Goal: Task Accomplishment & Management: Manage account settings

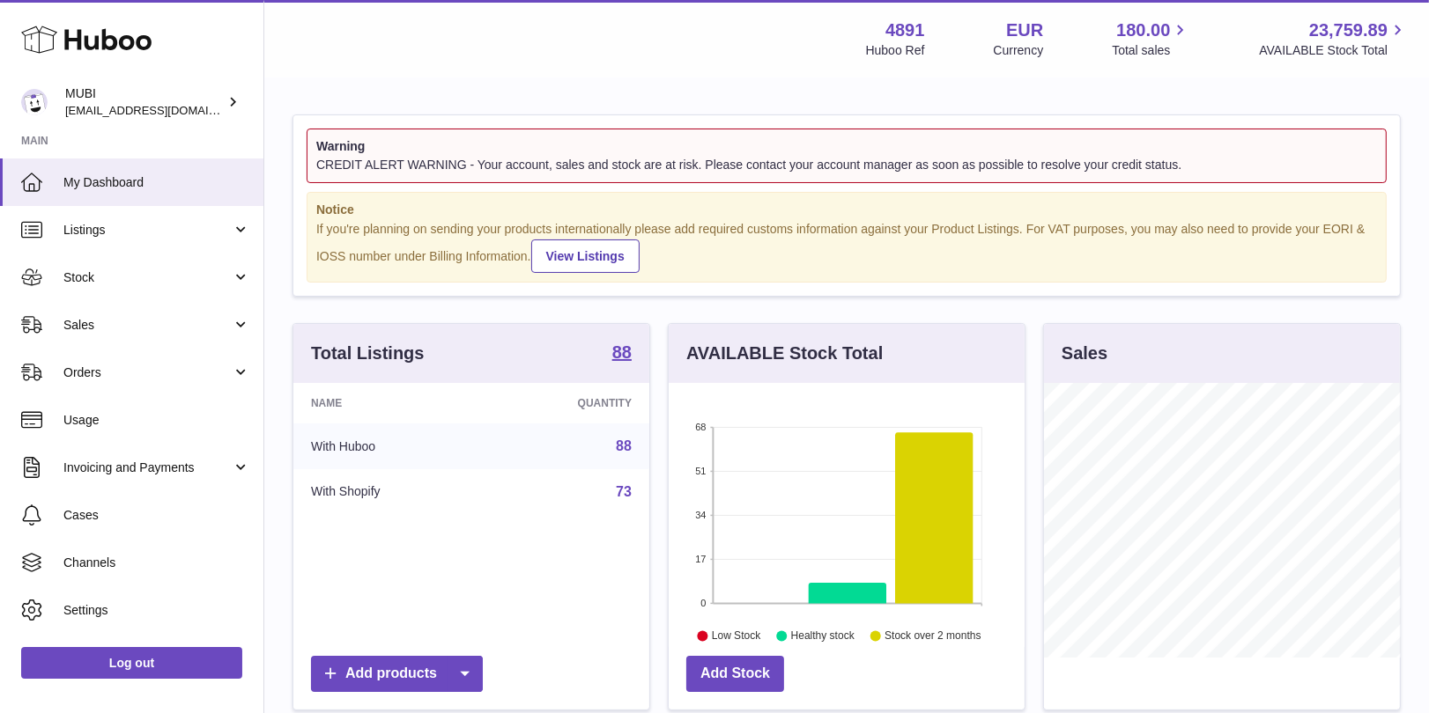
scroll to position [274, 357]
click at [239, 228] on link "Listings" at bounding box center [131, 230] width 263 height 48
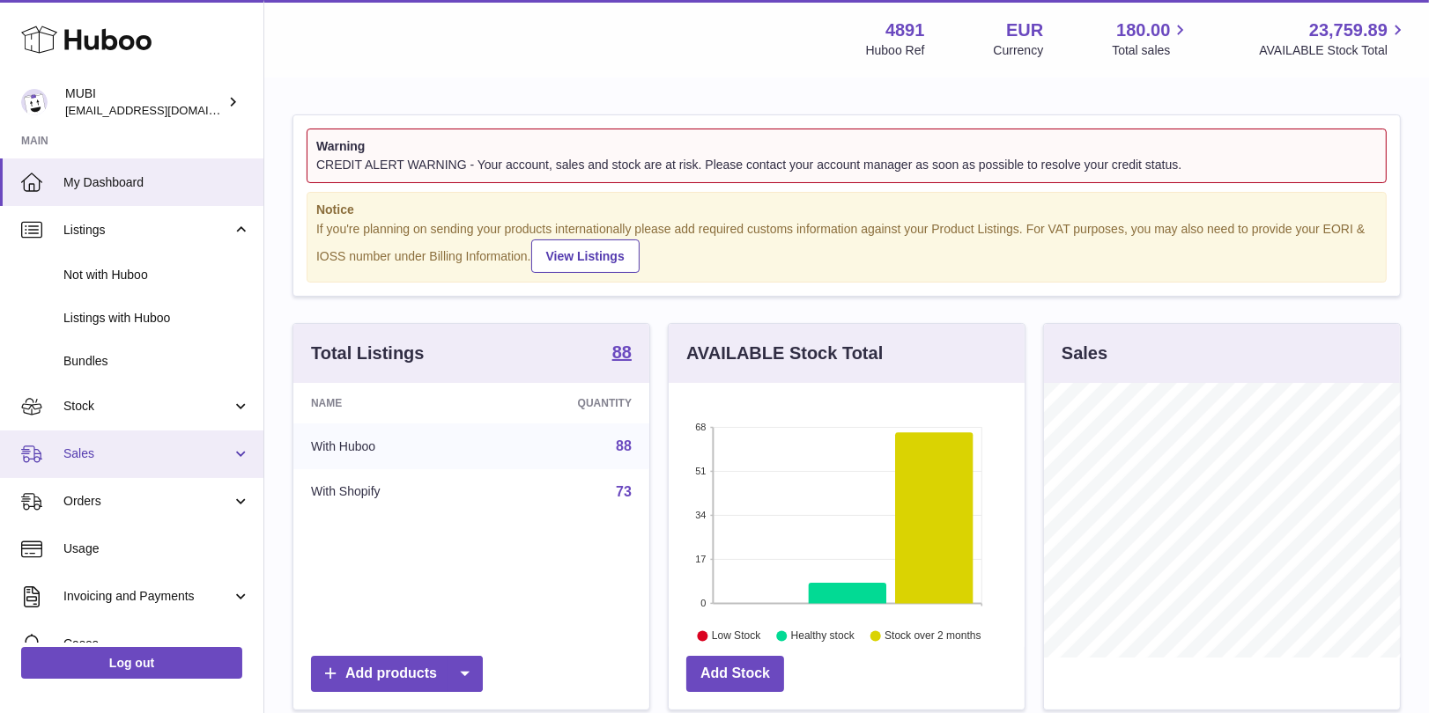
click at [245, 459] on link "Sales" at bounding box center [131, 455] width 263 height 48
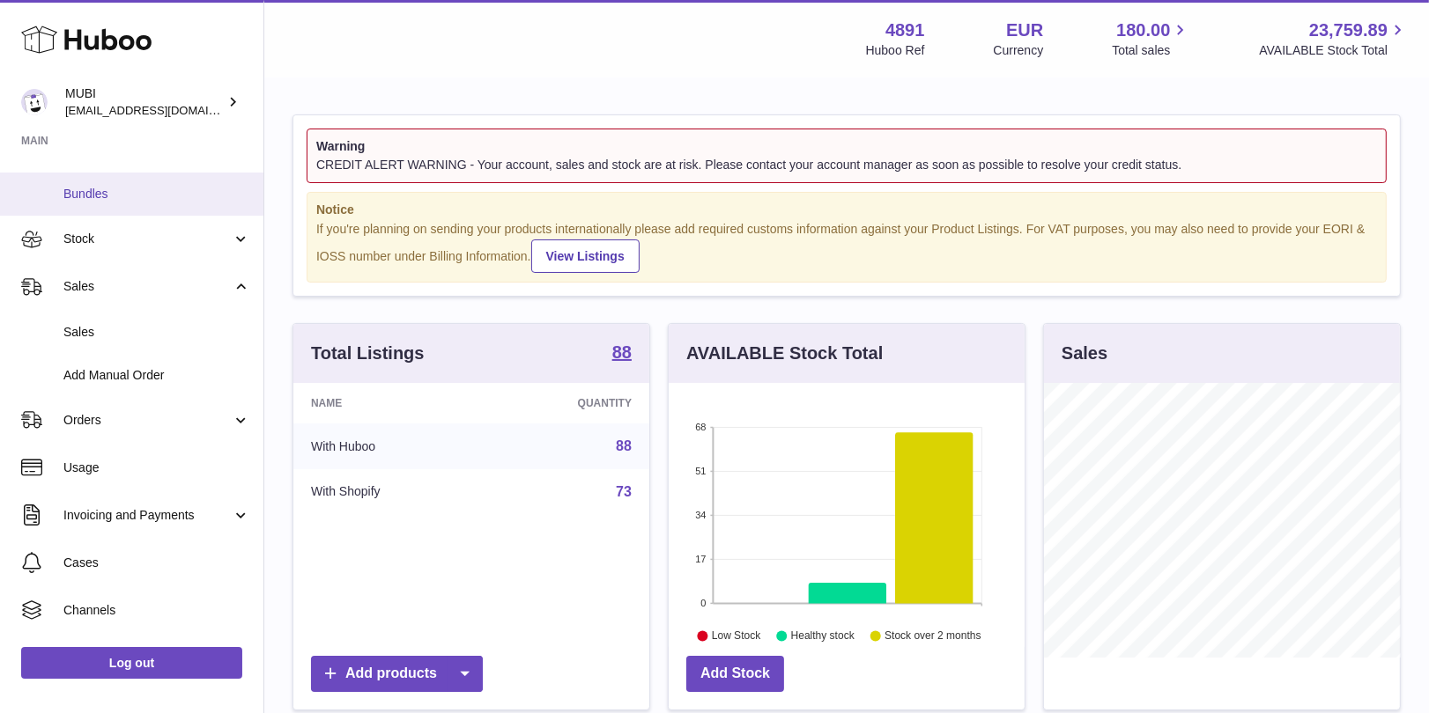
scroll to position [254, 0]
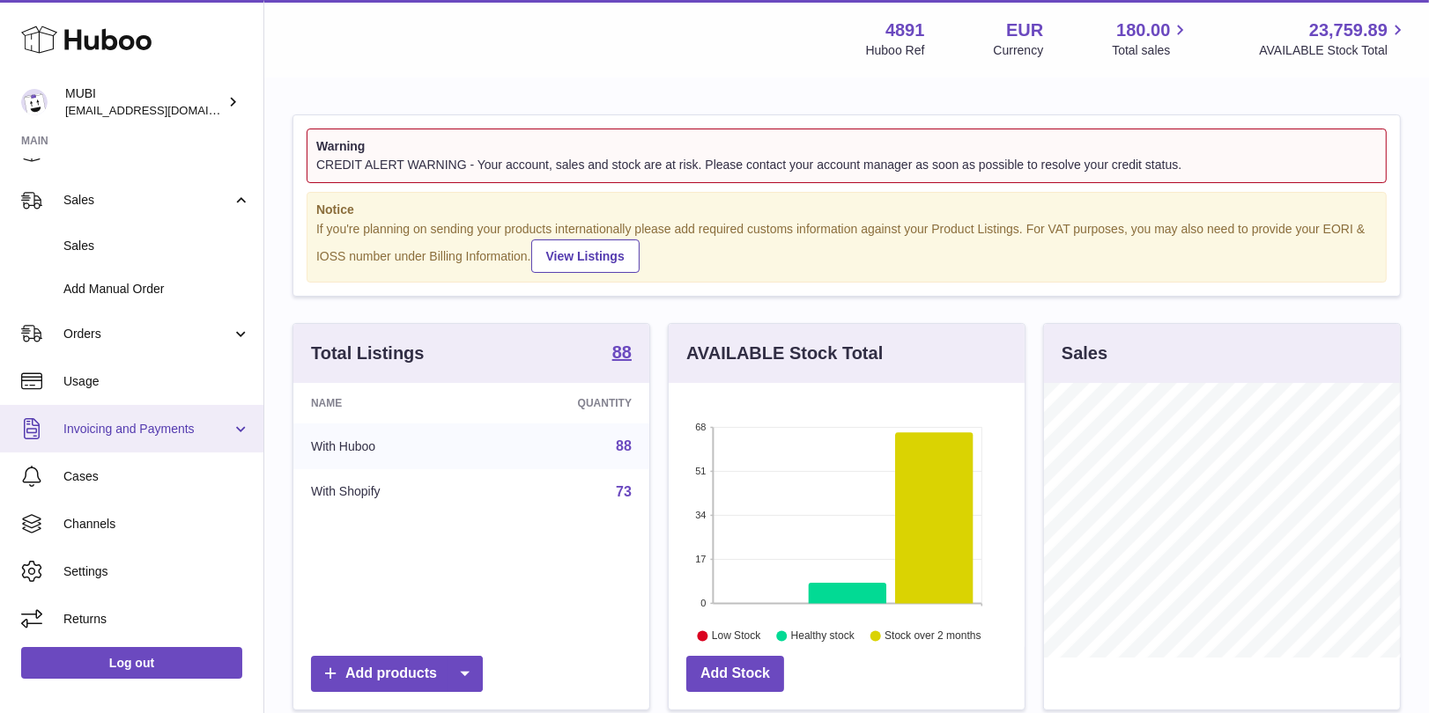
click at [227, 430] on span "Invoicing and Payments" at bounding box center [147, 429] width 168 height 17
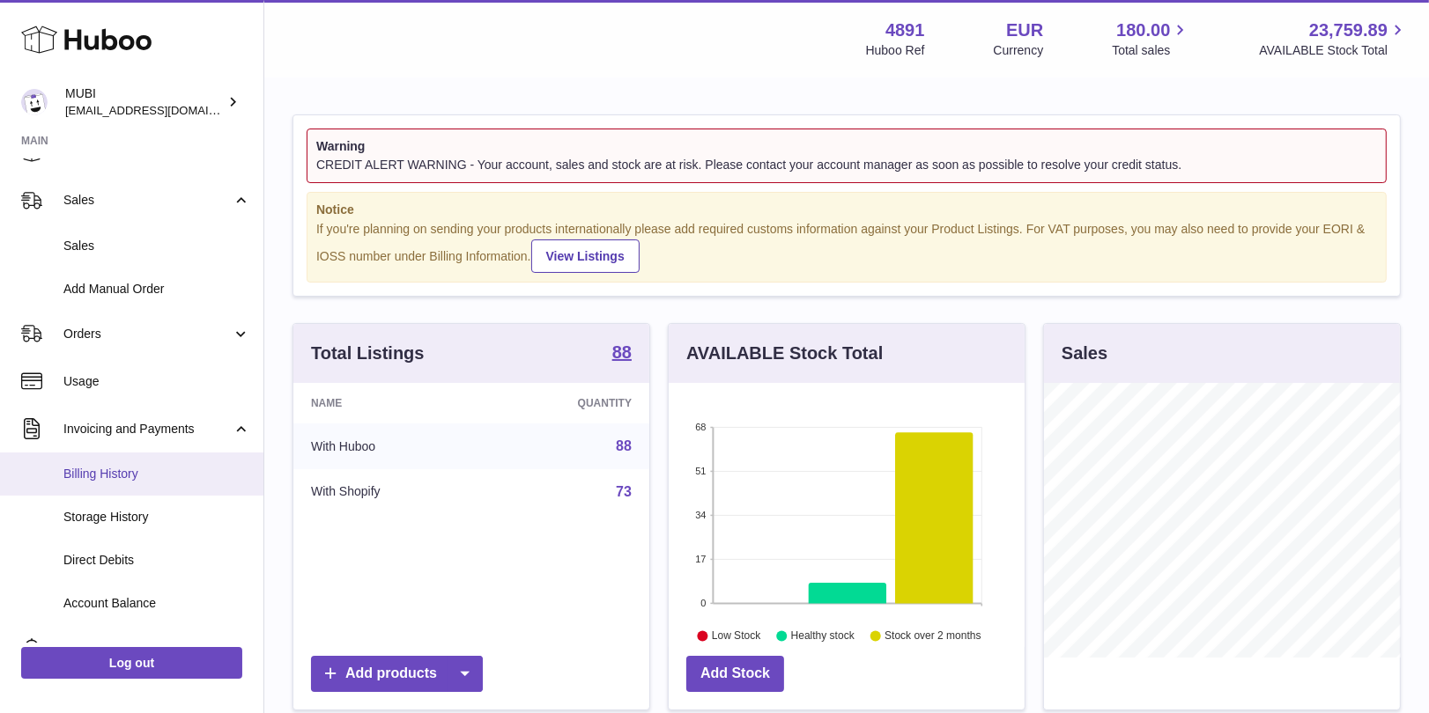
click at [135, 492] on link "Billing History" at bounding box center [131, 474] width 263 height 43
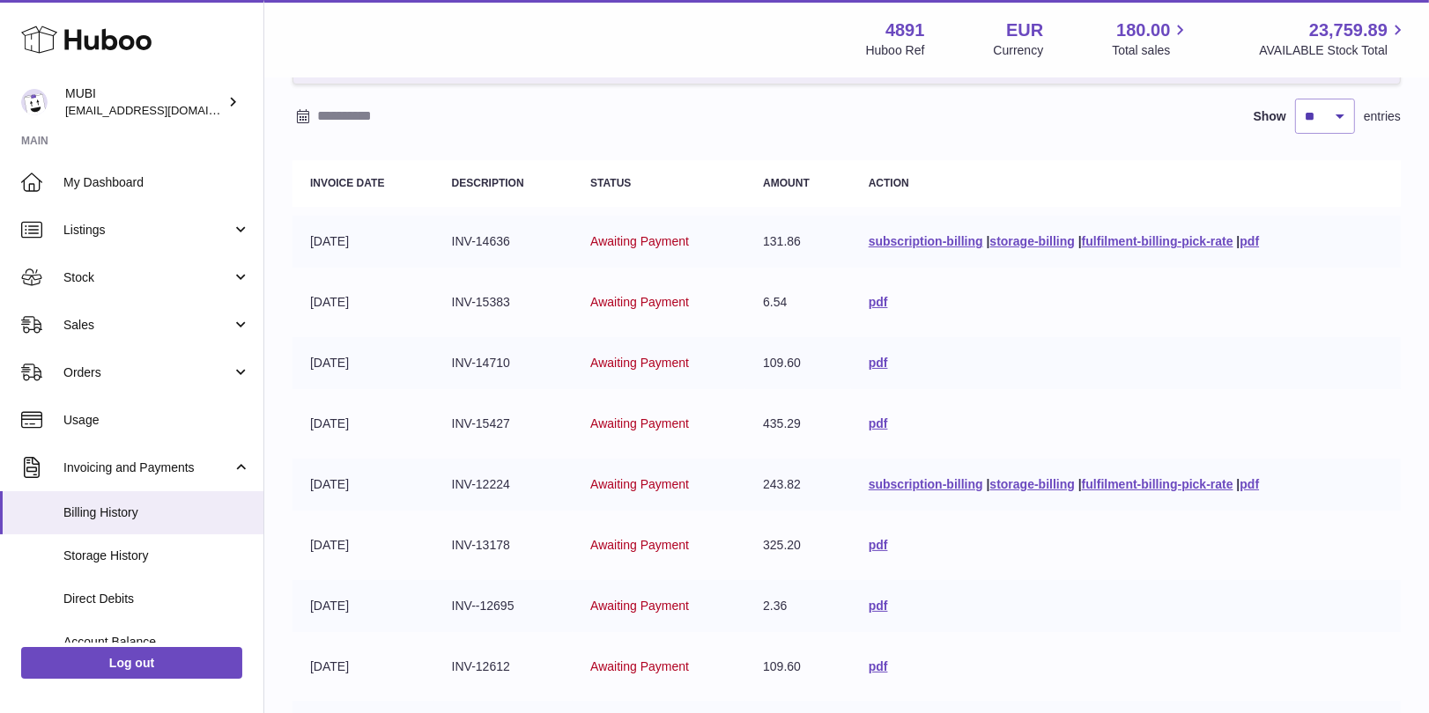
scroll to position [141, 0]
click at [1259, 481] on link "pdf" at bounding box center [1248, 483] width 19 height 14
click at [877, 359] on link "pdf" at bounding box center [878, 361] width 19 height 14
click at [875, 293] on link "pdf" at bounding box center [878, 300] width 19 height 14
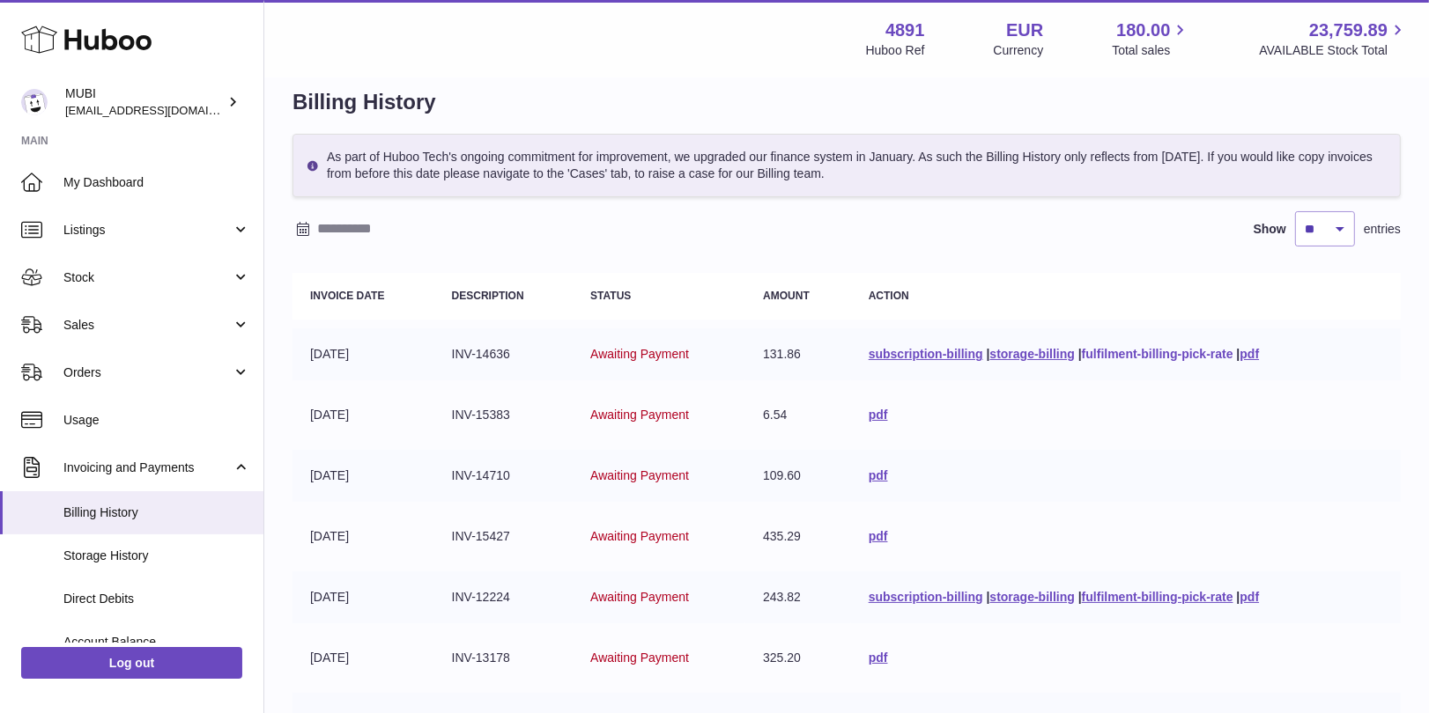
scroll to position [0, 0]
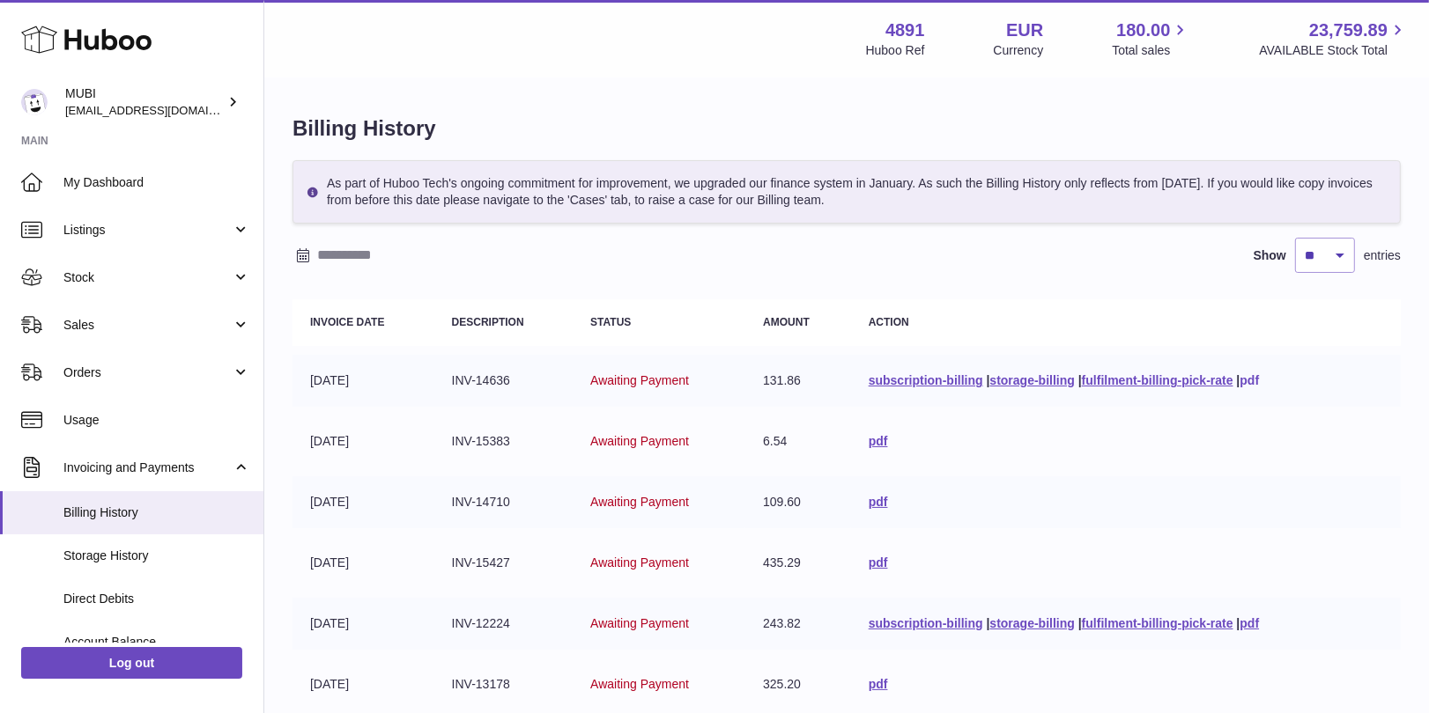
click at [1259, 376] on link "pdf" at bounding box center [1248, 380] width 19 height 14
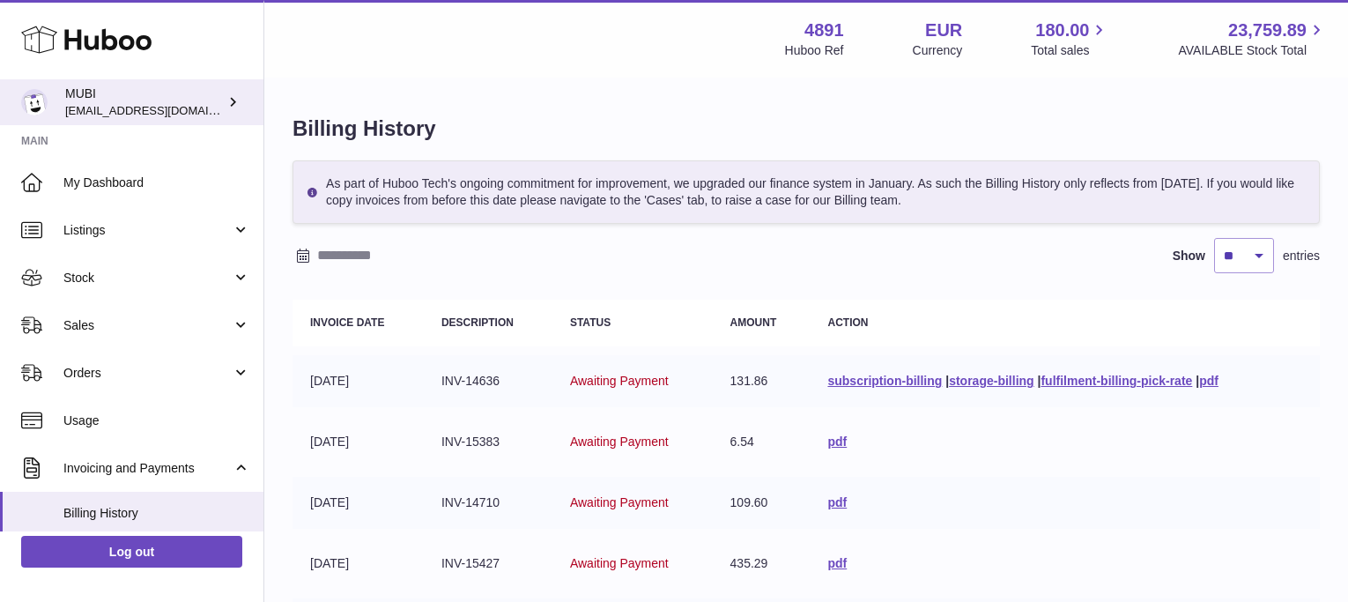
click at [82, 115] on span "[EMAIL_ADDRESS][DOMAIN_NAME]" at bounding box center [162, 110] width 194 height 14
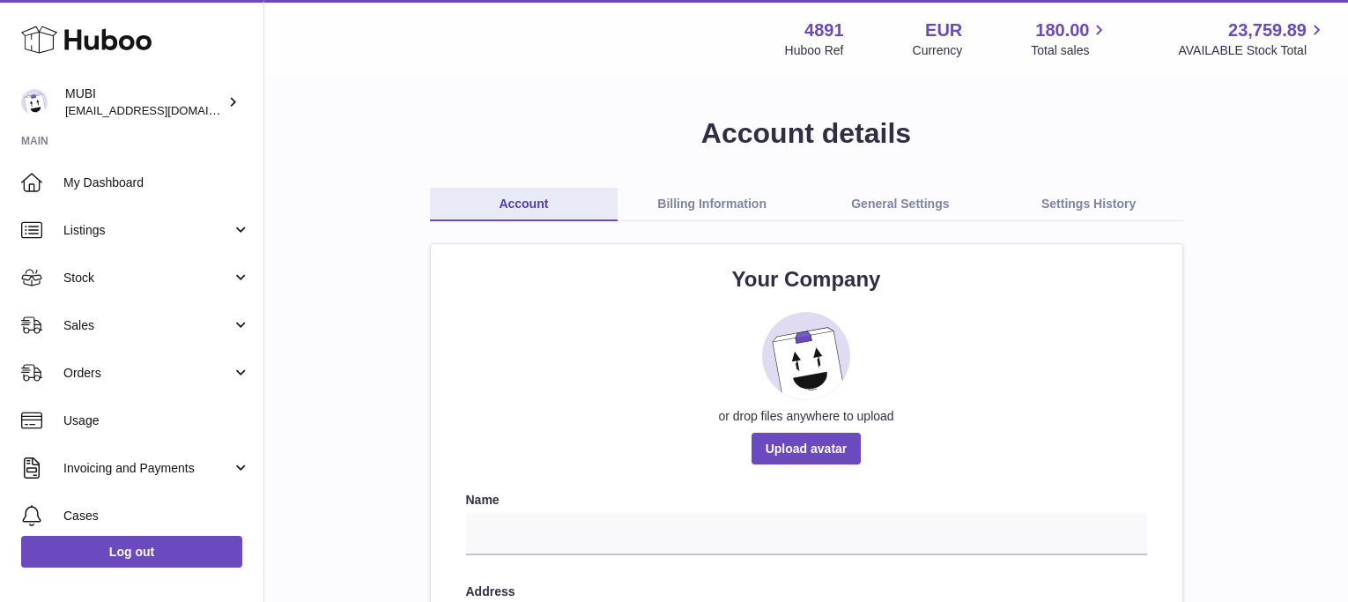
click at [711, 193] on link "Billing Information" at bounding box center [711, 204] width 189 height 33
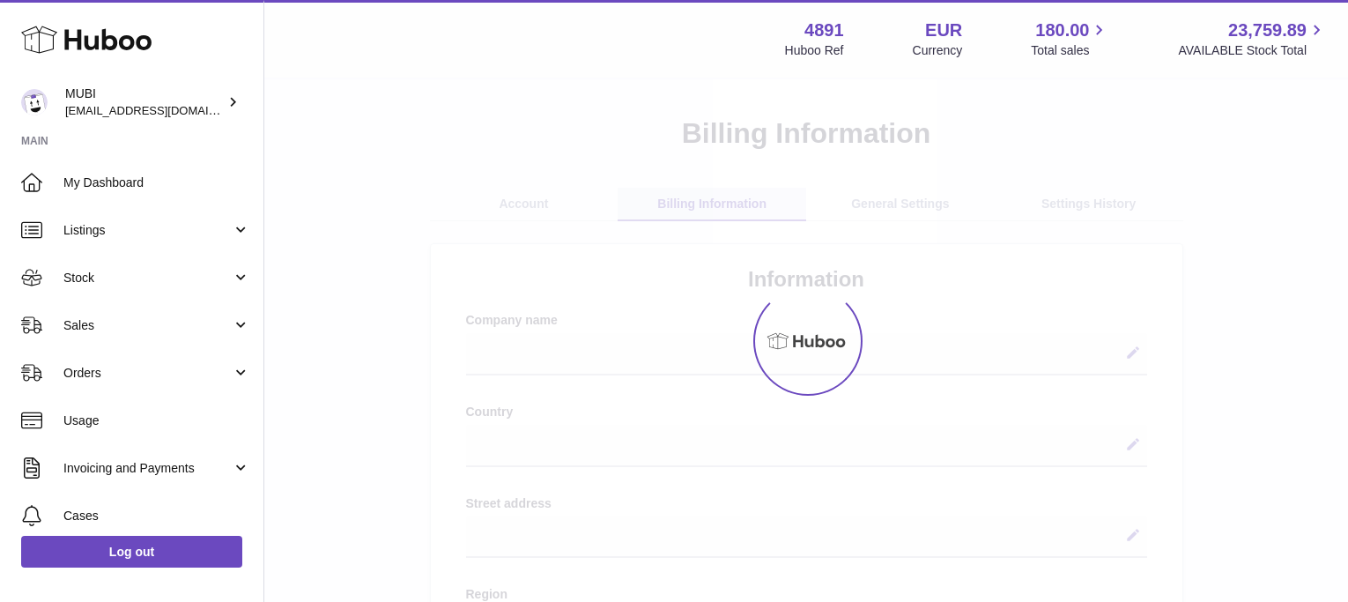
select select
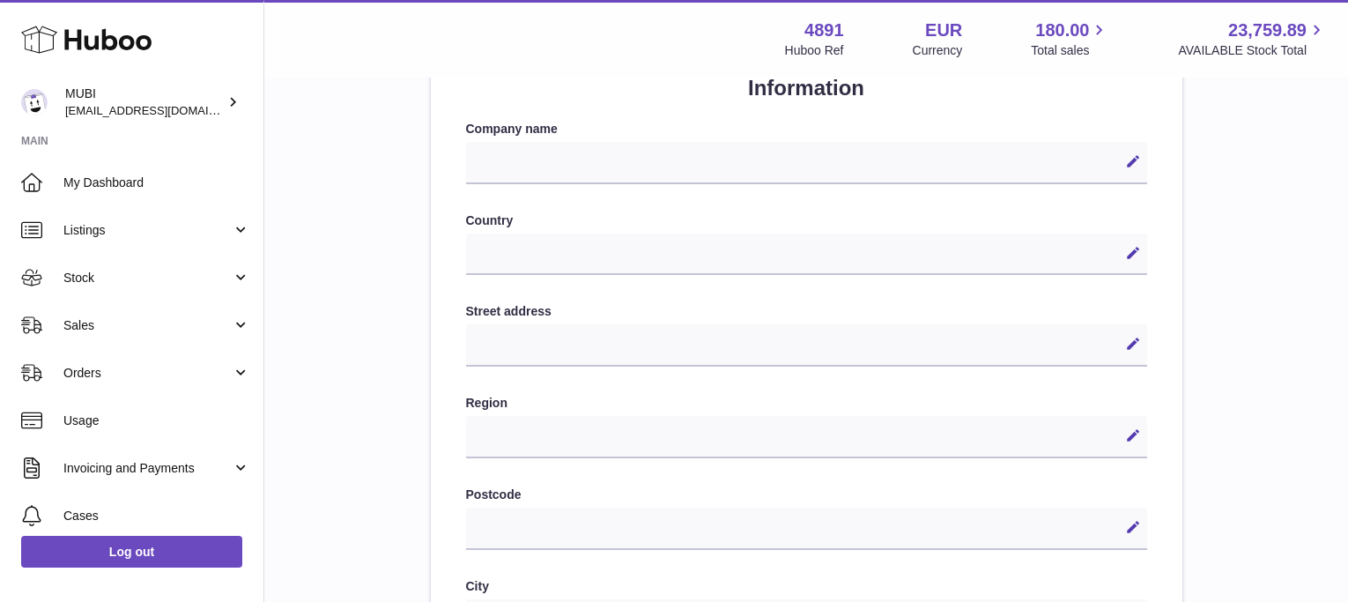
scroll to position [511, 0]
